Goal: Task Accomplishment & Management: Complete application form

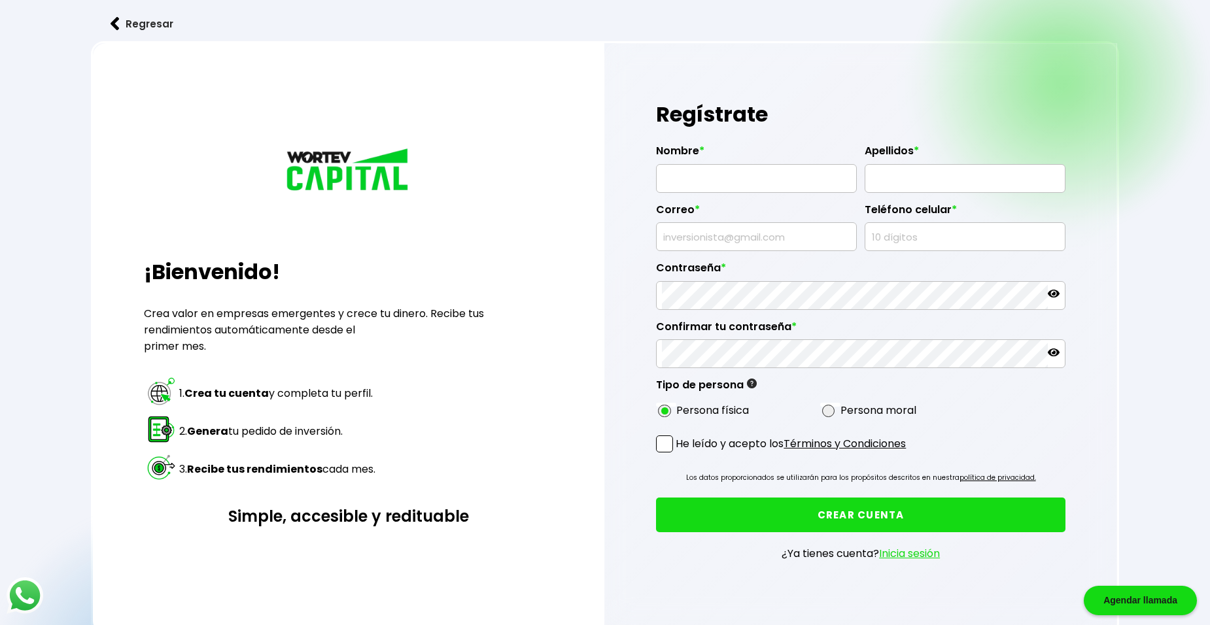
click at [679, 176] on input "text" at bounding box center [756, 178] width 189 height 27
type input "[PERSON_NAME]"
type input "[EMAIL_ADDRESS][DOMAIN_NAME]"
type input "7731805000"
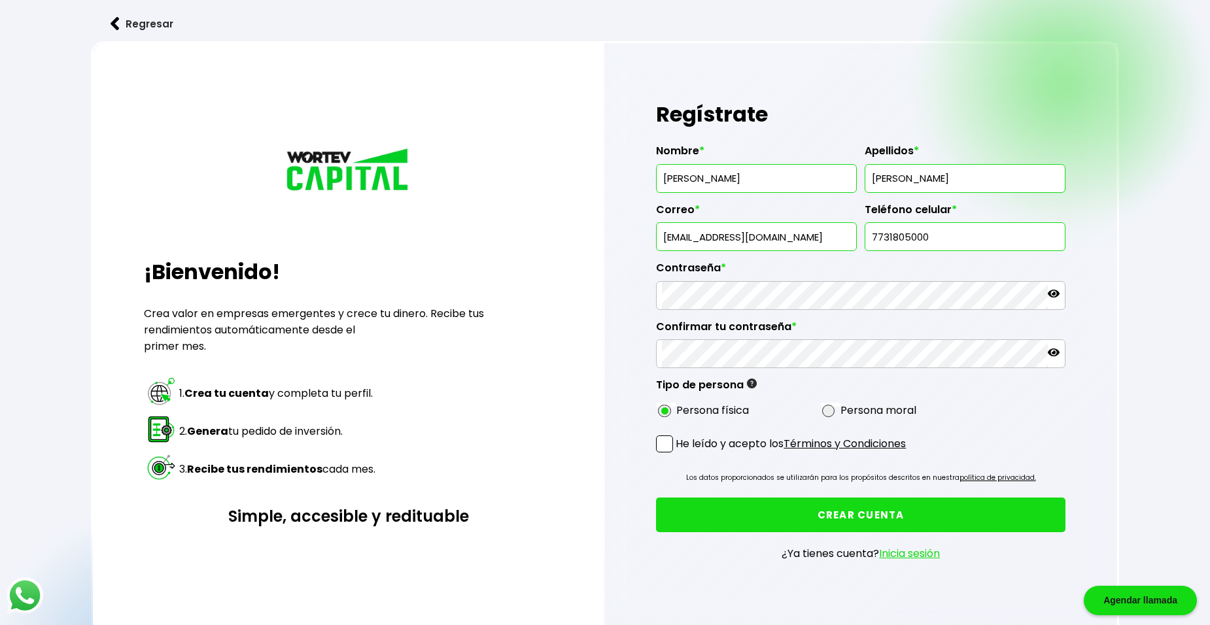
click at [793, 237] on input "[EMAIL_ADDRESS][DOMAIN_NAME]" at bounding box center [756, 236] width 189 height 27
type input "m"
type input "[EMAIL_ADDRESS][DOMAIN_NAME]"
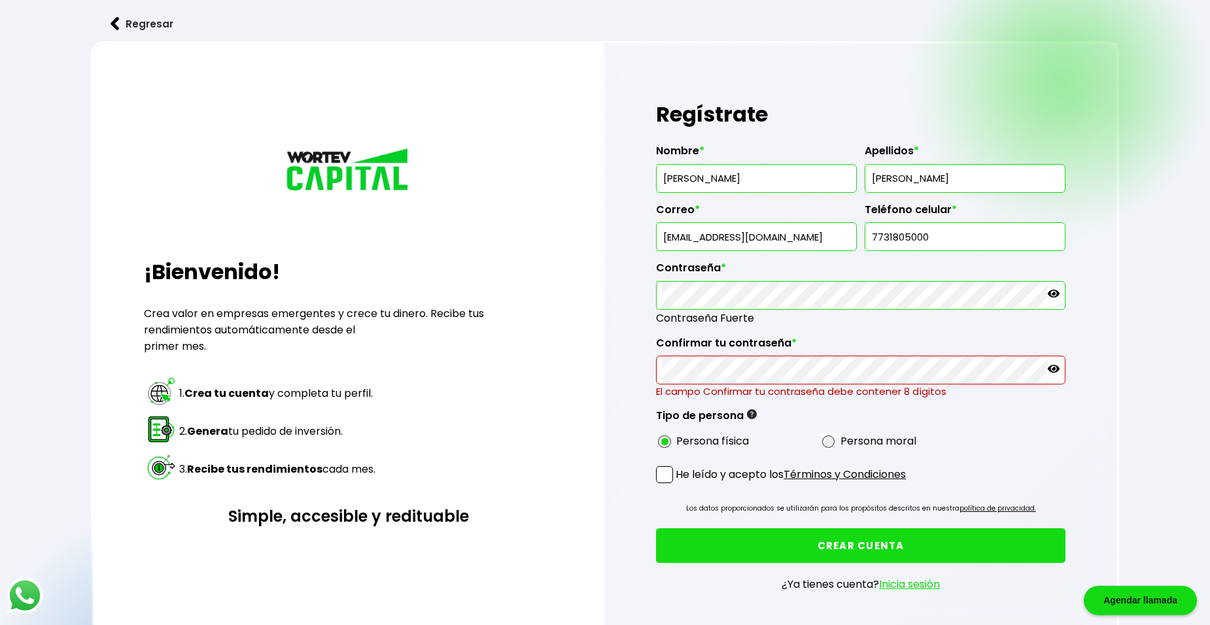
click at [653, 298] on div "Regístrate Nombre * [PERSON_NAME] * [PERSON_NAME] * [EMAIL_ADDRESS][DOMAIN_NAME…" at bounding box center [860, 354] width 513 height 622
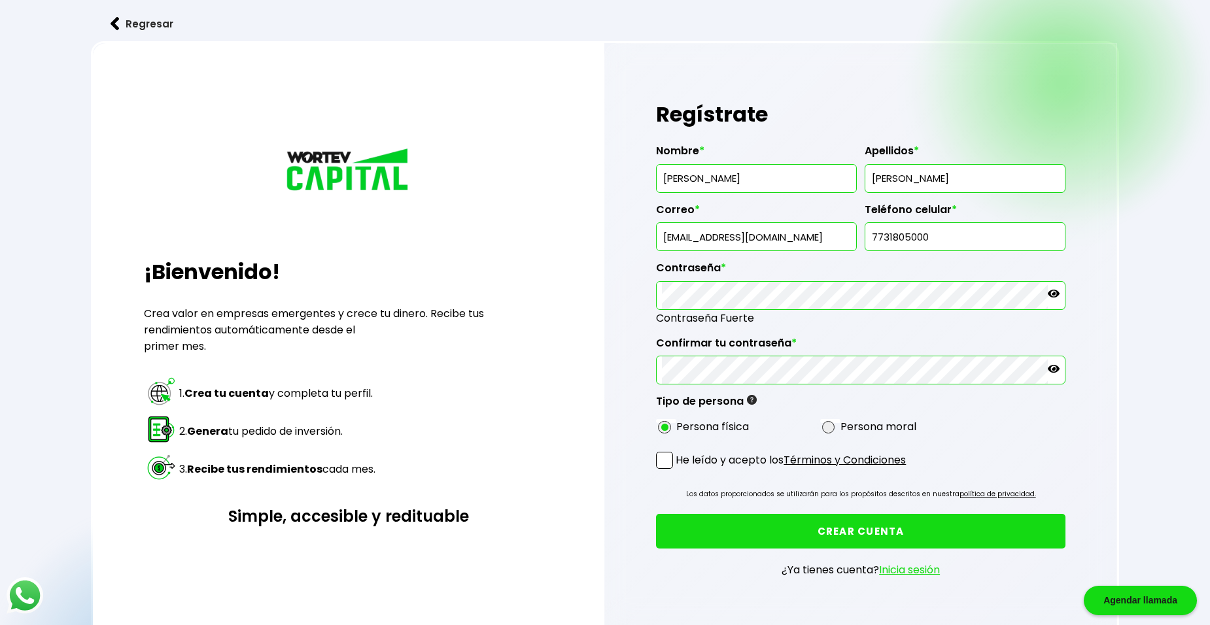
click at [1056, 298] on icon at bounding box center [1054, 294] width 12 height 12
click at [1056, 372] on icon at bounding box center [1054, 369] width 12 height 12
click at [804, 532] on button "CREAR CUENTA" at bounding box center [860, 531] width 409 height 35
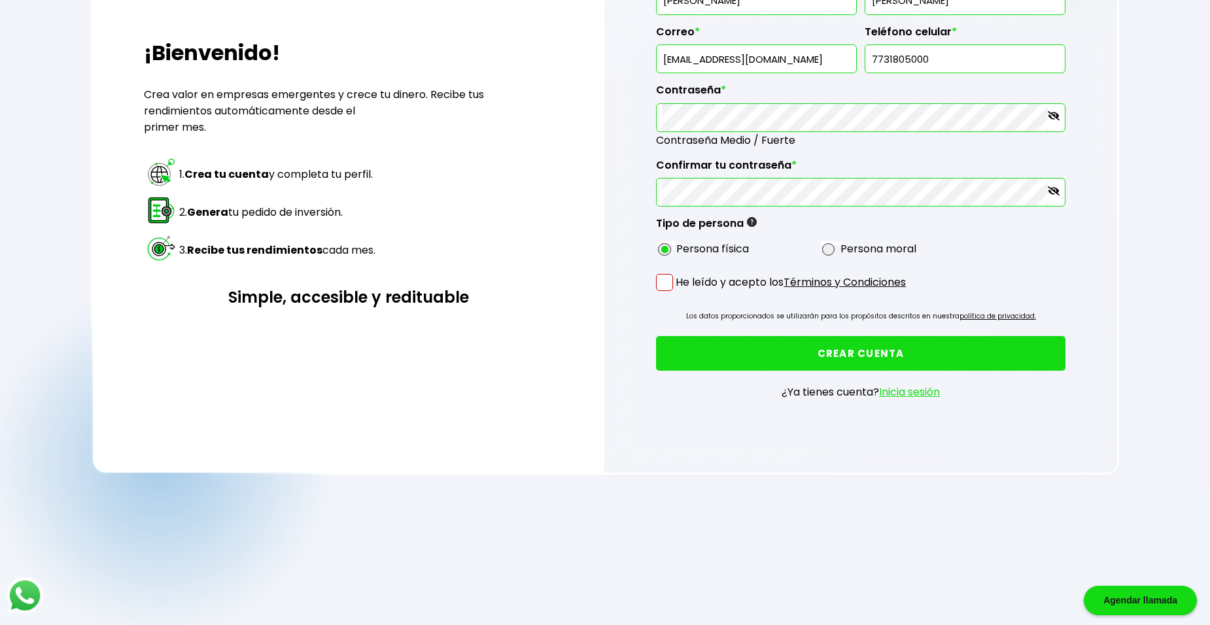
scroll to position [229, 0]
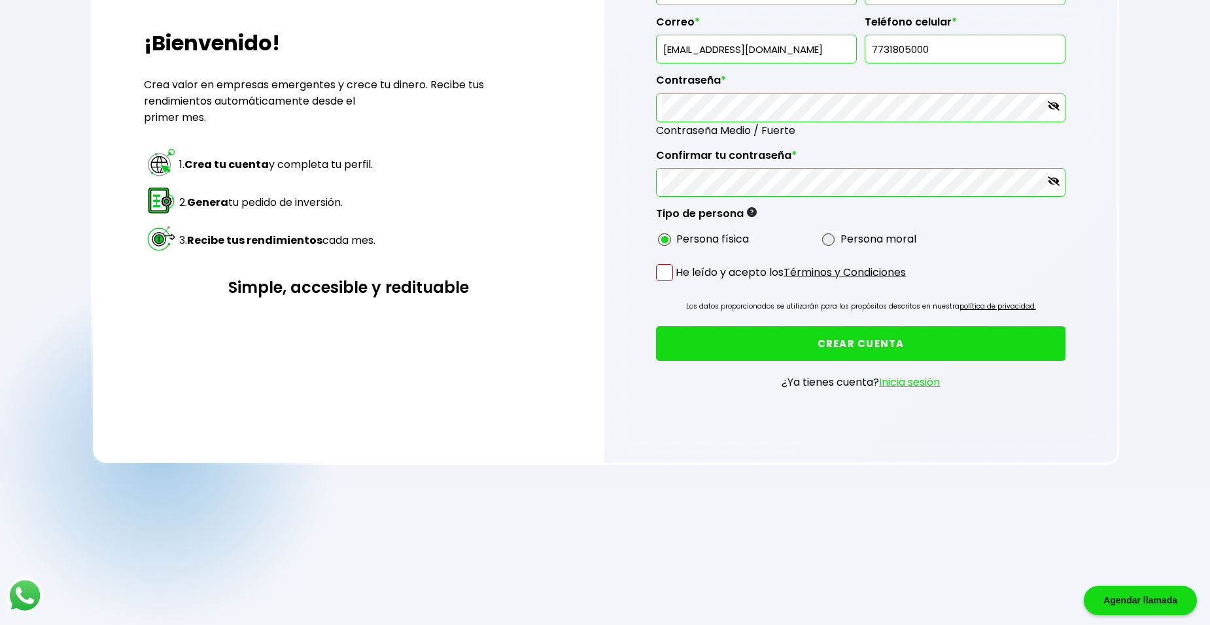
click at [665, 271] on span at bounding box center [664, 272] width 17 height 17
click at [678, 283] on input "He leído y acepto los Términos y Condiciones" at bounding box center [678, 283] width 0 height 0
click at [802, 343] on button "CREAR CUENTA" at bounding box center [860, 343] width 409 height 35
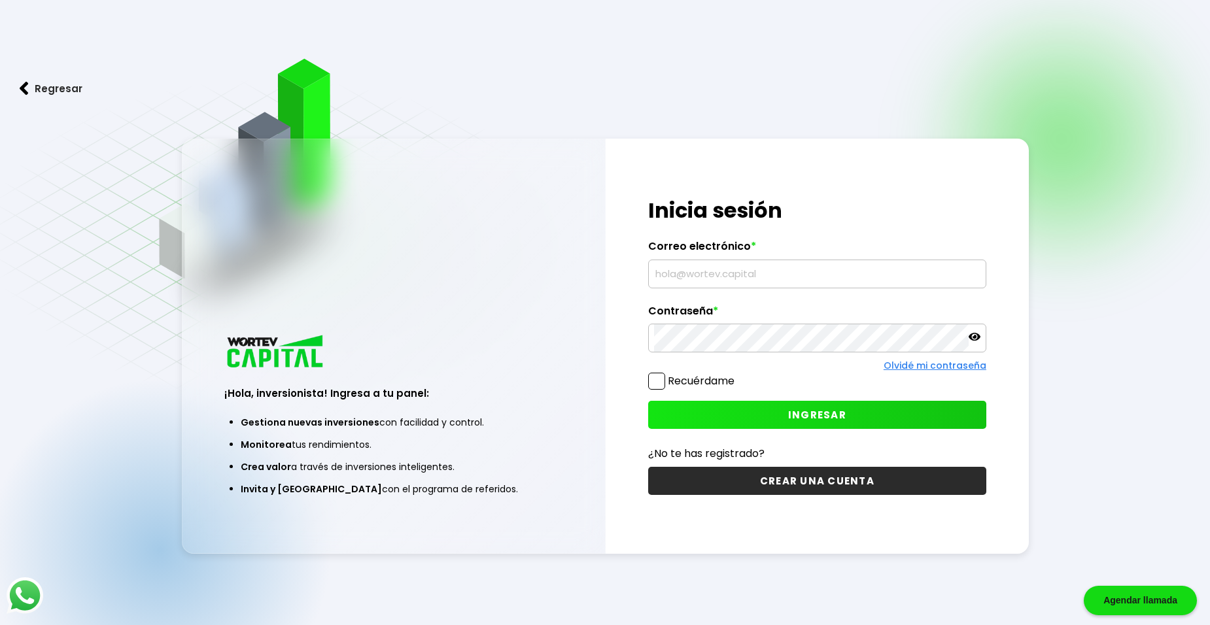
type input "[EMAIL_ADDRESS][DOMAIN_NAME]"
click at [819, 419] on span "INGRESAR" at bounding box center [817, 415] width 58 height 14
